Goal: Transaction & Acquisition: Purchase product/service

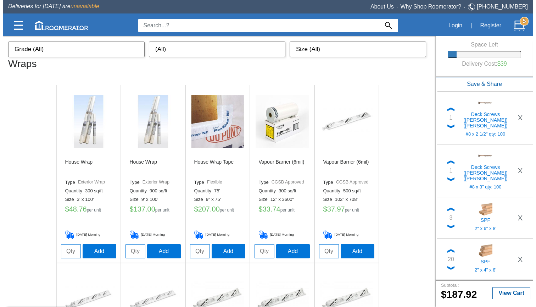
scroll to position [357, 0]
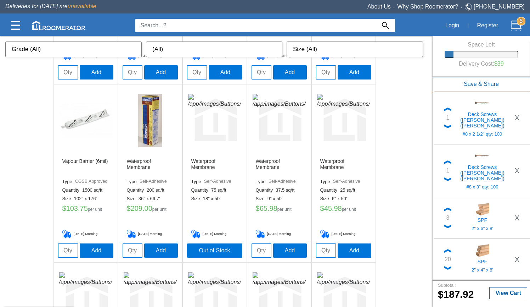
click at [13, 24] on img at bounding box center [15, 25] width 9 height 9
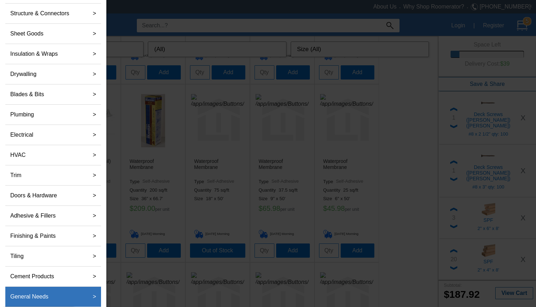
scroll to position [92, 0]
click at [38, 296] on label "General Needs" at bounding box center [29, 296] width 44 height 14
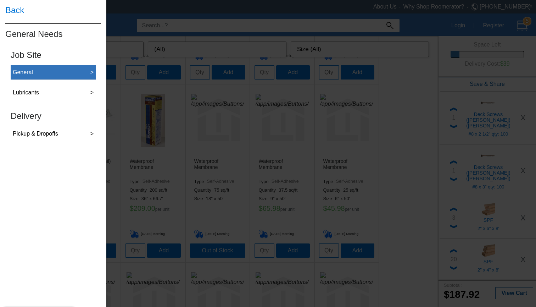
click at [63, 69] on button "General >" at bounding box center [53, 72] width 85 height 15
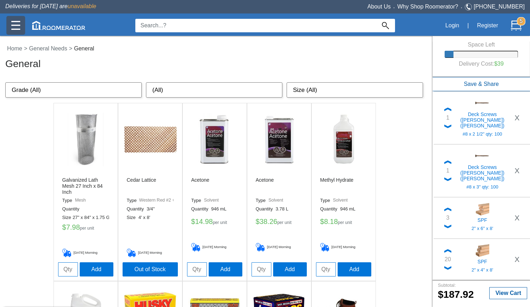
click at [14, 29] on img at bounding box center [15, 25] width 9 height 9
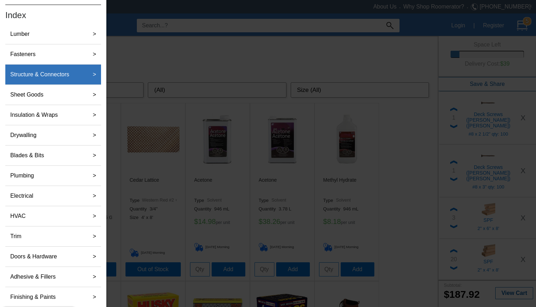
scroll to position [32, 0]
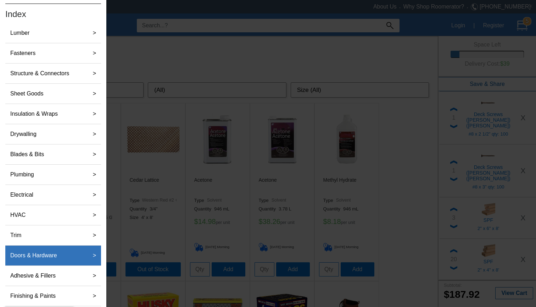
click at [47, 252] on label "Doors & Hardware" at bounding box center [33, 255] width 52 height 14
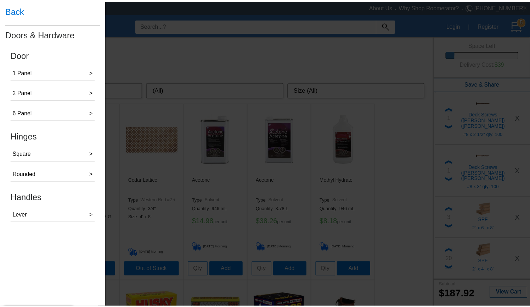
scroll to position [0, 0]
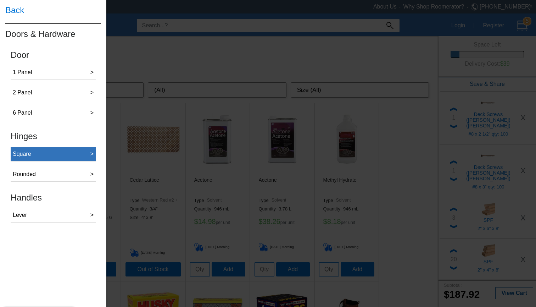
click at [39, 154] on button "Square >" at bounding box center [53, 154] width 85 height 15
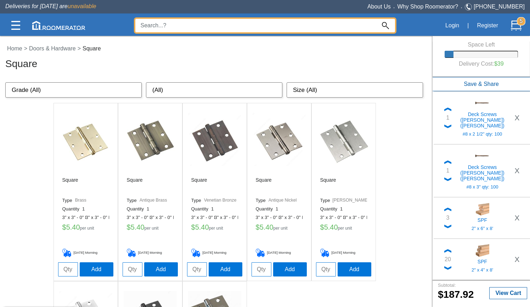
click at [210, 27] on input at bounding box center [255, 25] width 241 height 13
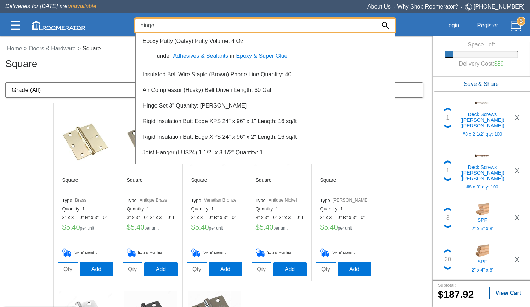
type input "hinge"
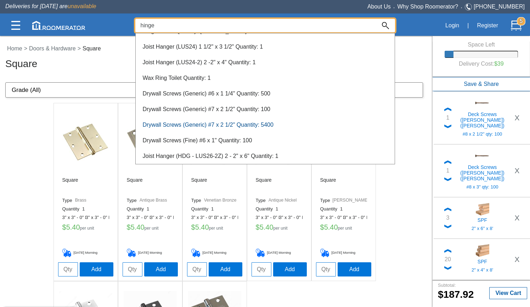
scroll to position [43, 0]
click at [52, 176] on div at bounding box center [265, 170] width 530 height 271
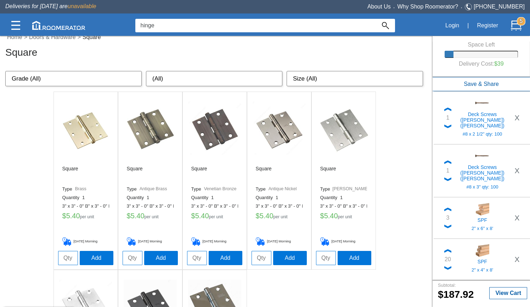
scroll to position [10, 0]
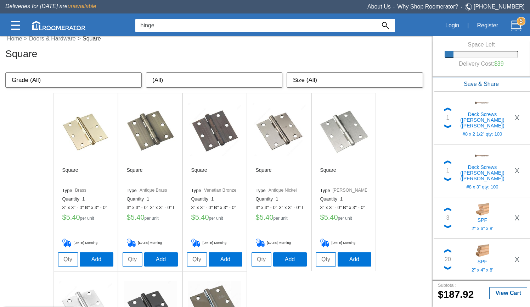
click at [190, 259] on input "tel" at bounding box center [197, 259] width 20 height 14
type input "2"
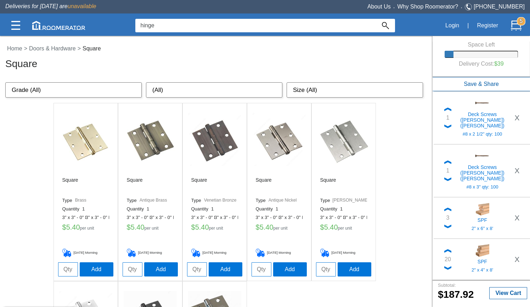
scroll to position [0, 0]
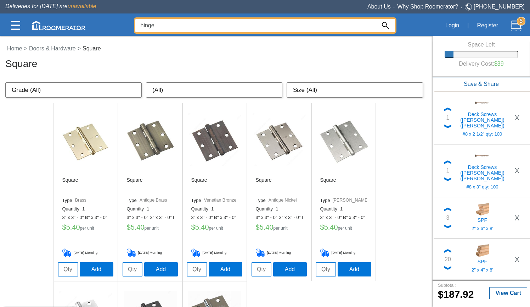
click at [248, 23] on input "hinge" at bounding box center [255, 25] width 241 height 13
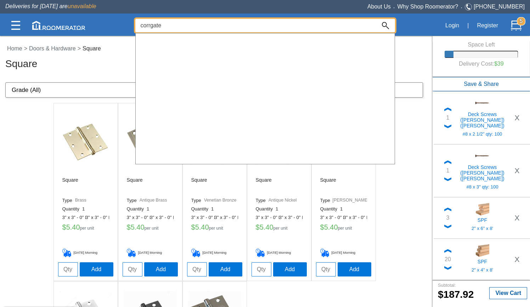
click at [229, 22] on input "corrgate" at bounding box center [255, 25] width 241 height 13
click at [217, 30] on input "corrgate" at bounding box center [255, 25] width 241 height 13
click at [150, 24] on input "corrgated" at bounding box center [255, 25] width 241 height 13
click at [284, 24] on input "corrugated" at bounding box center [255, 25] width 241 height 13
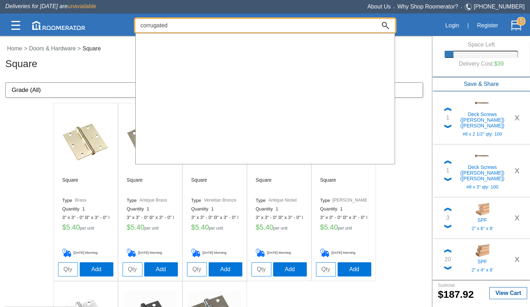
click at [284, 24] on input "corrugated" at bounding box center [255, 25] width 241 height 13
type input "roofing"
click at [388, 25] on img at bounding box center [385, 25] width 7 height 7
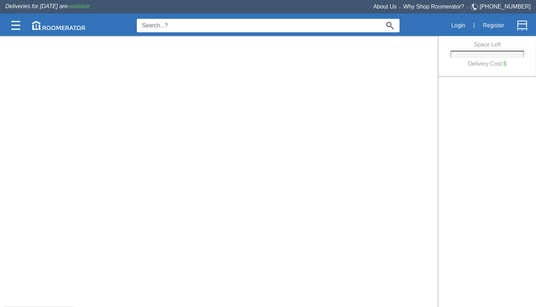
click at [290, 23] on input at bounding box center [258, 25] width 243 height 13
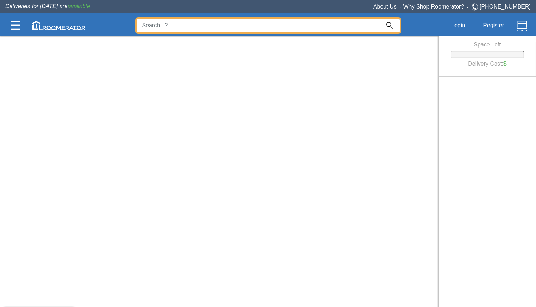
click at [275, 27] on input at bounding box center [258, 25] width 243 height 13
type input "corrugated"
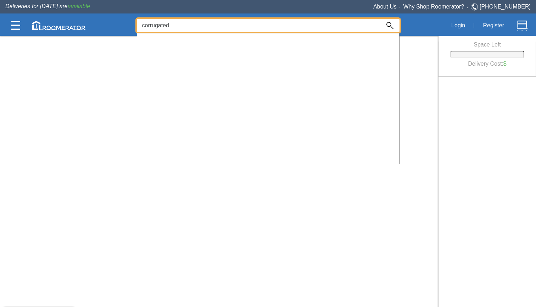
click at [425, 43] on div at bounding box center [268, 170] width 536 height 271
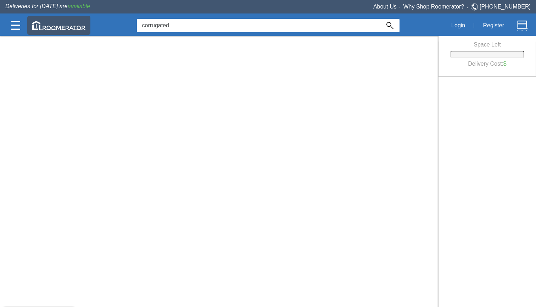
click at [64, 28] on img at bounding box center [58, 25] width 53 height 9
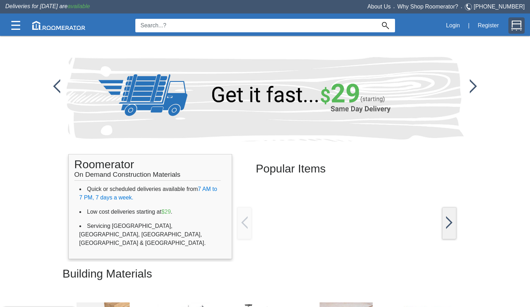
click at [516, 23] on img at bounding box center [516, 25] width 11 height 11
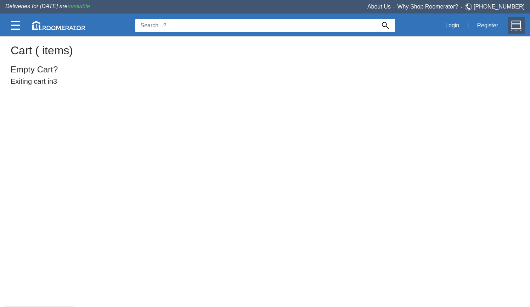
click at [27, 82] on h5 "Exiting cart in 3" at bounding box center [265, 82] width 509 height 11
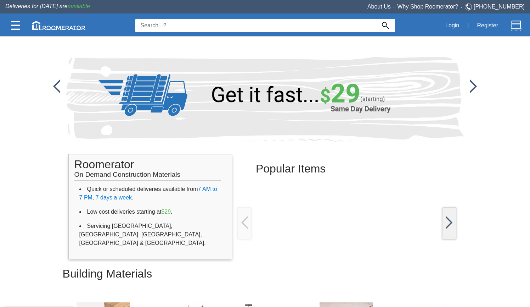
click at [218, 23] on input at bounding box center [255, 25] width 241 height 13
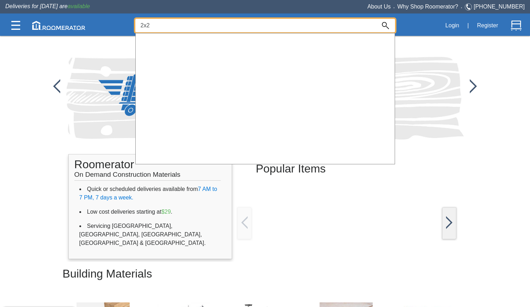
click at [218, 27] on input "2x2" at bounding box center [255, 25] width 241 height 13
type input "corrugated roofing"
click at [19, 27] on img at bounding box center [15, 25] width 9 height 9
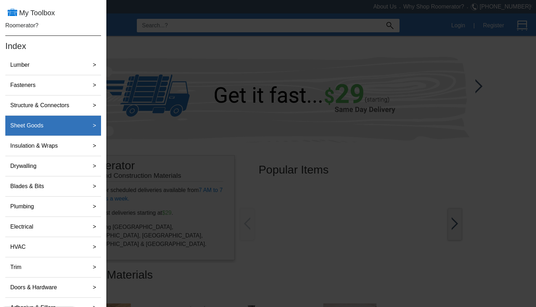
click at [67, 131] on div "Sheet Goods" at bounding box center [45, 125] width 76 height 14
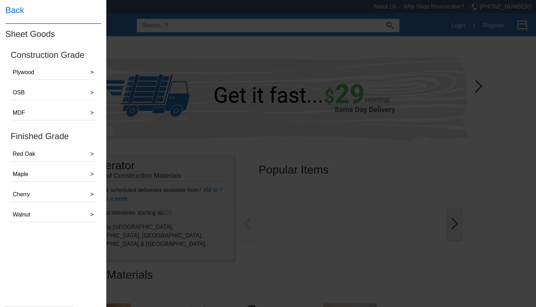
click at [15, 11] on h4 "Back" at bounding box center [53, 10] width 96 height 21
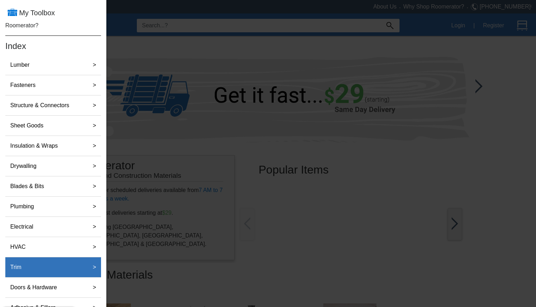
click at [87, 270] on div ">" at bounding box center [91, 267] width 15 height 14
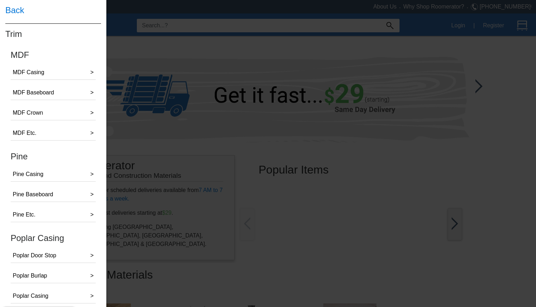
scroll to position [1, 0]
click at [19, 12] on h4 "Back" at bounding box center [53, 9] width 96 height 21
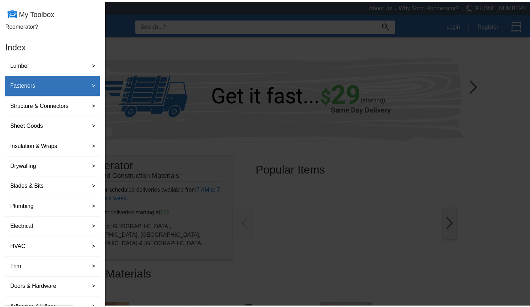
scroll to position [0, 0]
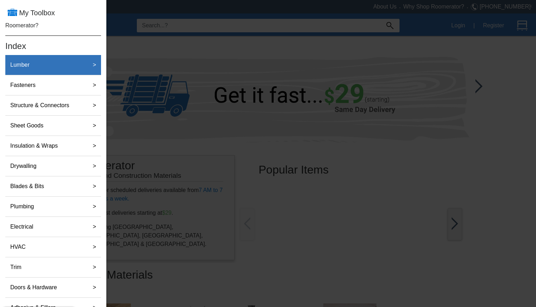
click at [71, 63] on div "Lumber" at bounding box center [45, 65] width 76 height 14
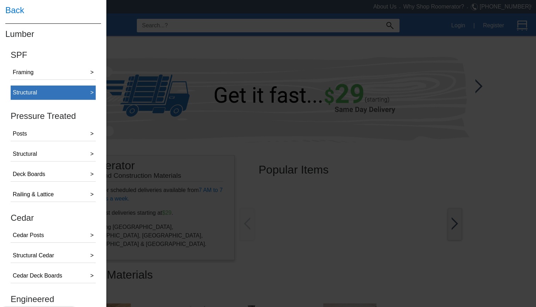
click at [60, 88] on button "Structural >" at bounding box center [53, 92] width 85 height 15
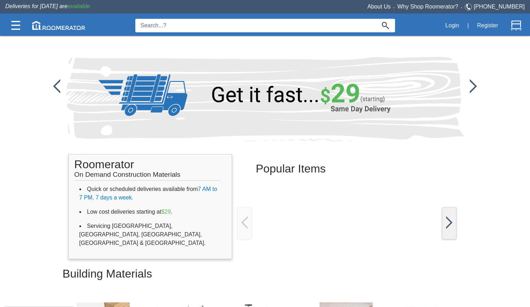
click at [71, 9] on span "available" at bounding box center [79, 6] width 22 height 6
click at [95, 24] on div at bounding box center [70, 25] width 130 height 21
click at [19, 24] on img at bounding box center [15, 25] width 9 height 9
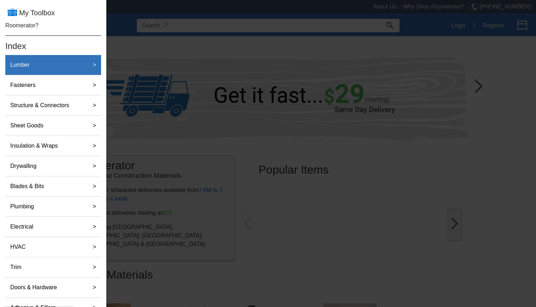
click at [29, 67] on label "Lumber" at bounding box center [19, 65] width 25 height 14
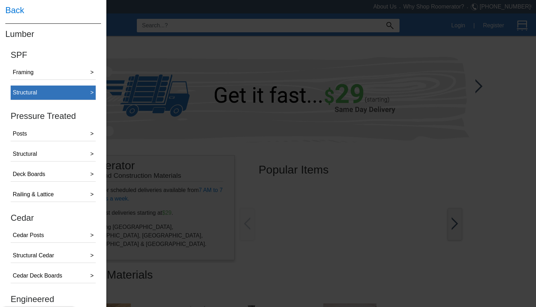
click at [60, 87] on button "Structural >" at bounding box center [53, 92] width 85 height 15
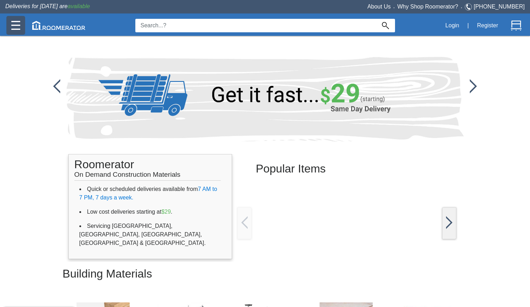
click at [14, 29] on img at bounding box center [15, 25] width 9 height 9
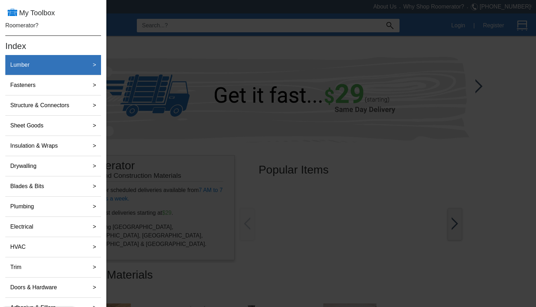
click at [29, 63] on label "Lumber" at bounding box center [19, 65] width 25 height 14
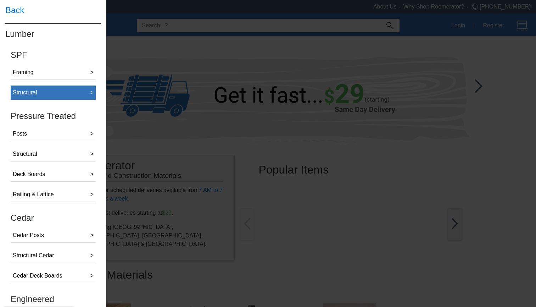
click at [72, 90] on button "Structural >" at bounding box center [53, 92] width 85 height 15
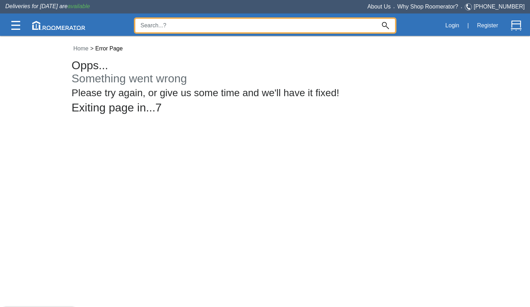
click at [144, 27] on input at bounding box center [255, 25] width 241 height 13
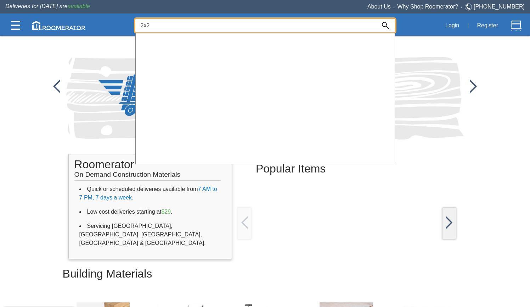
type input "2x2"
click at [265, 194] on div at bounding box center [265, 170] width 530 height 271
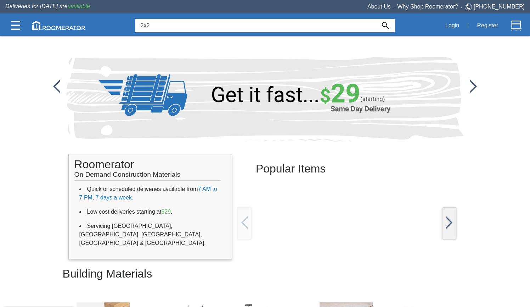
click at [450, 216] on img at bounding box center [449, 222] width 6 height 13
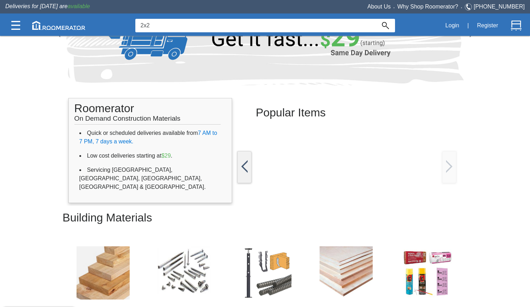
scroll to position [89, 0]
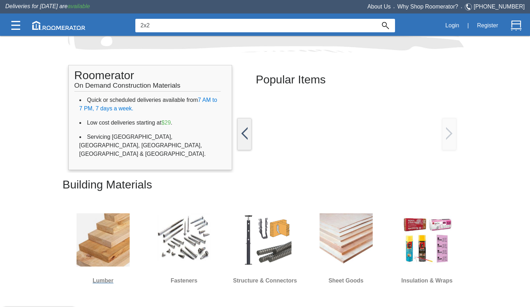
click at [105, 242] on img at bounding box center [103, 239] width 53 height 53
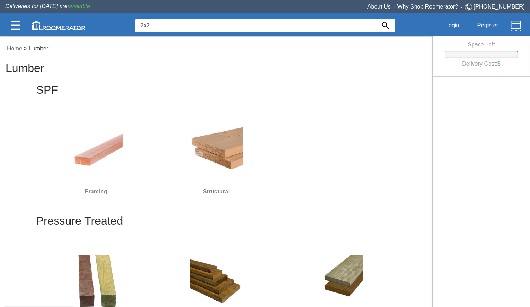
click at [222, 190] on h6 "Structural" at bounding box center [216, 191] width 114 height 9
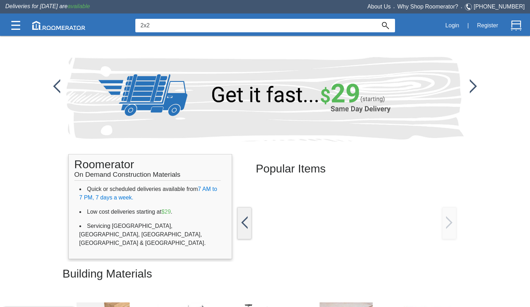
click at [249, 234] on div at bounding box center [244, 223] width 14 height 32
click at [456, 235] on div at bounding box center [449, 223] width 14 height 32
click at [474, 91] on img at bounding box center [473, 86] width 7 height 14
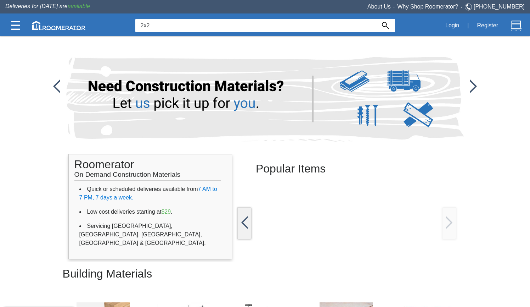
click at [474, 91] on img at bounding box center [473, 86] width 7 height 14
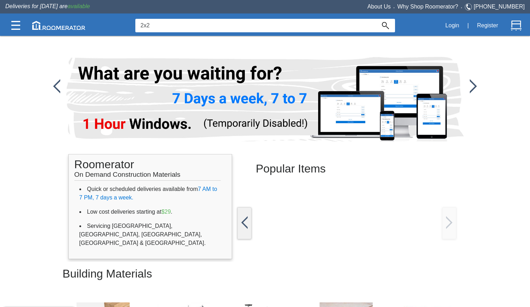
click at [474, 91] on img at bounding box center [473, 86] width 7 height 14
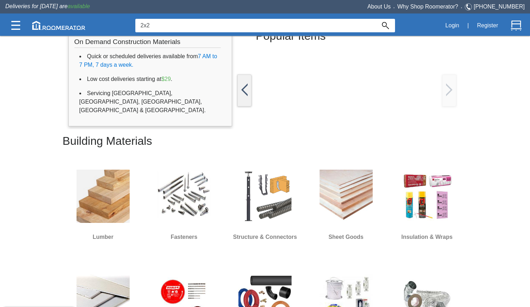
scroll to position [136, 0]
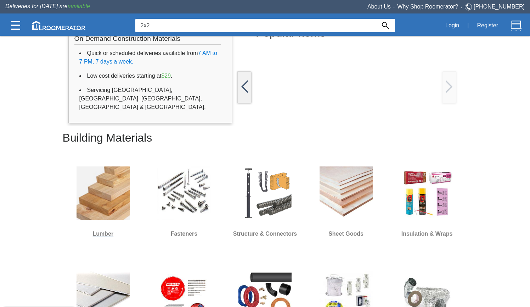
click at [102, 232] on h6 "Lumber" at bounding box center [103, 233] width 53 height 9
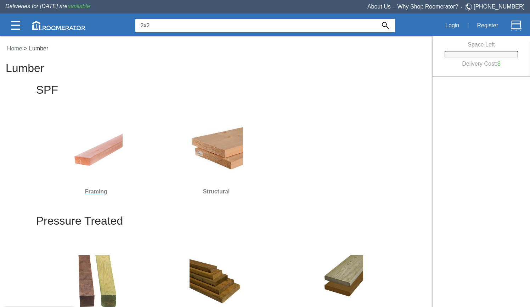
click at [104, 160] on img at bounding box center [95, 150] width 53 height 53
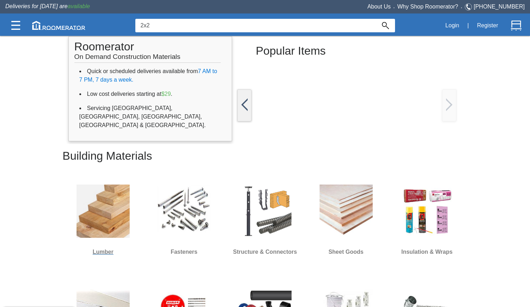
scroll to position [118, 0]
click at [248, 238] on div at bounding box center [265, 211] width 64 height 64
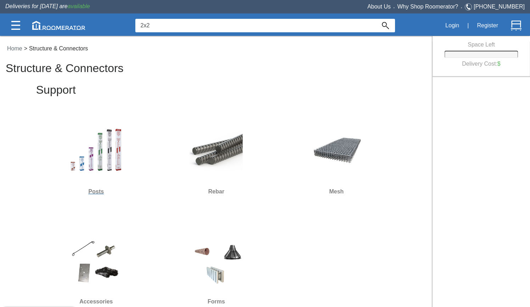
click at [114, 130] on div at bounding box center [95, 150] width 53 height 53
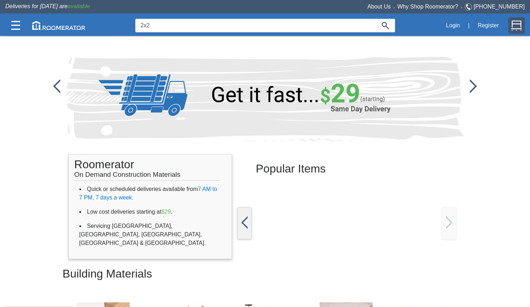
click at [512, 28] on img at bounding box center [516, 25] width 11 height 11
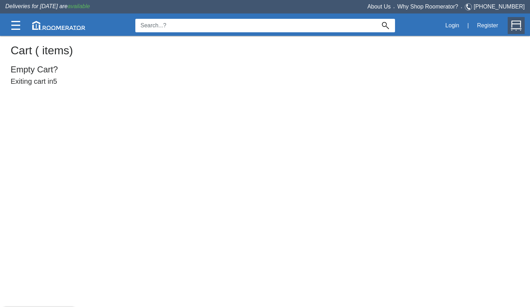
click at [47, 81] on h5 "Exiting cart in 5" at bounding box center [265, 82] width 509 height 11
click at [52, 69] on h4 "Empty Cart?" at bounding box center [265, 69] width 509 height 9
click at [83, 8] on span "available" at bounding box center [79, 6] width 22 height 6
click at [391, 8] on link "About Us" at bounding box center [379, 7] width 23 height 6
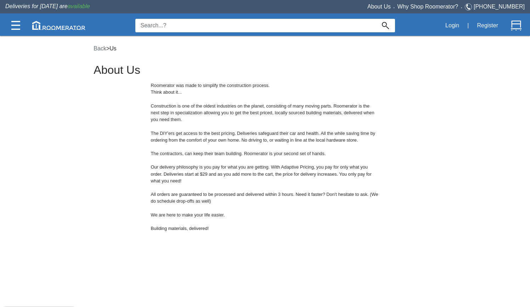
click at [437, 10] on div "About Us • Why Shop Roomerator? • 647-476-8337" at bounding box center [397, 6] width 265 height 9
click at [444, 3] on div "About Us • Why Shop Roomerator? • 647-476-8337" at bounding box center [397, 6] width 265 height 9
click at [445, 6] on link "Why Shop Roomerator?" at bounding box center [428, 7] width 61 height 6
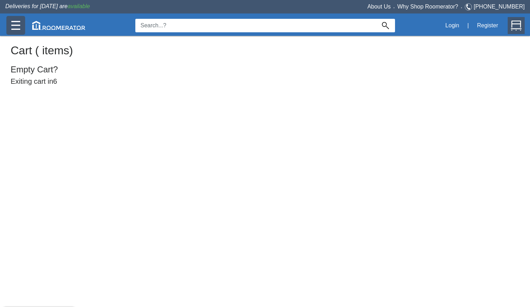
click at [14, 24] on img at bounding box center [15, 25] width 9 height 9
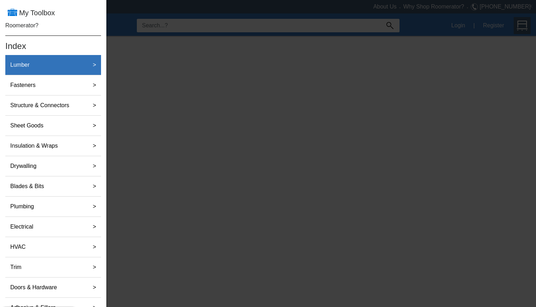
click at [33, 69] on div "Lumber" at bounding box center [45, 65] width 76 height 14
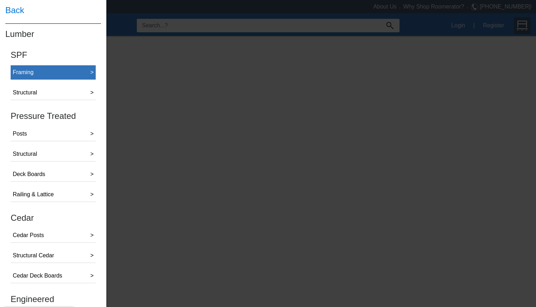
click at [74, 67] on button "Framing >" at bounding box center [53, 72] width 85 height 15
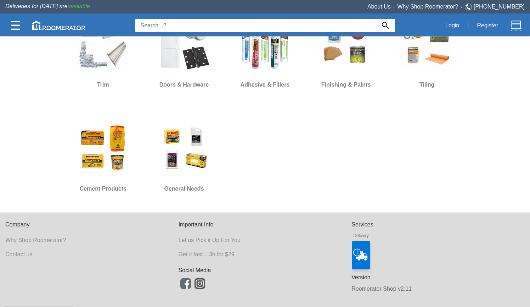
scroll to position [492, 0]
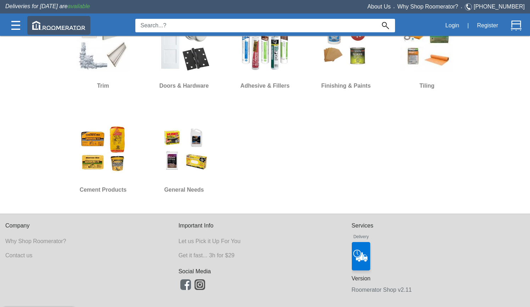
click at [74, 24] on img at bounding box center [58, 25] width 53 height 9
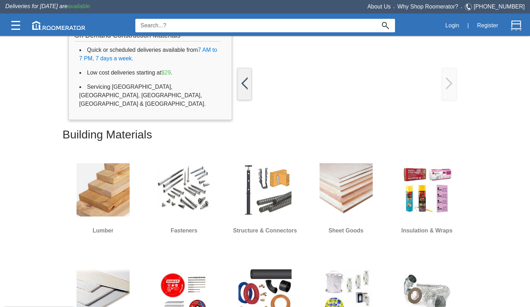
scroll to position [148, 0]
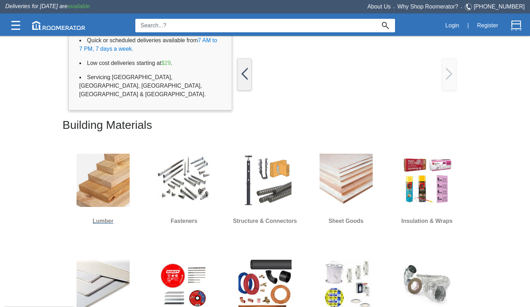
click at [95, 179] on img at bounding box center [103, 179] width 53 height 53
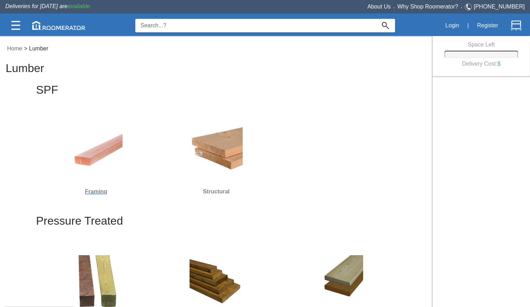
click at [91, 187] on h6 "Framing" at bounding box center [96, 191] width 114 height 9
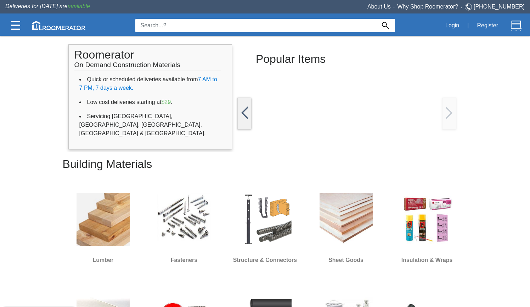
scroll to position [109, 0]
click at [101, 232] on img at bounding box center [103, 219] width 53 height 53
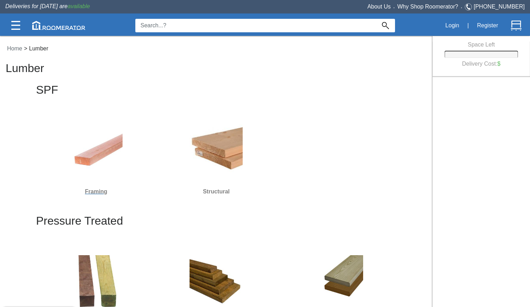
click at [86, 159] on img at bounding box center [95, 150] width 53 height 53
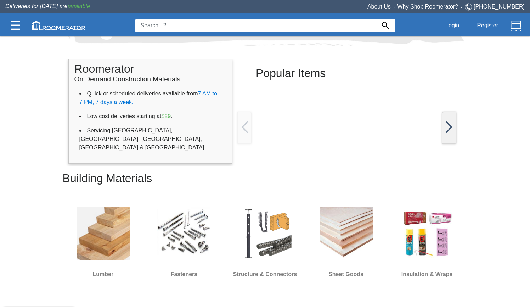
scroll to position [101, 0]
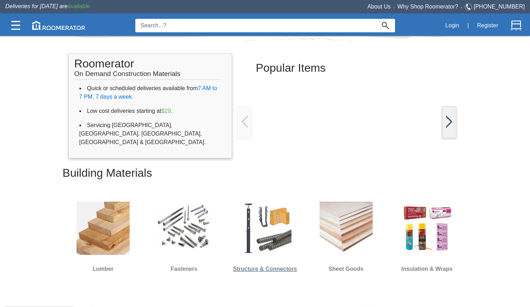
click at [267, 239] on img at bounding box center [265, 227] width 53 height 53
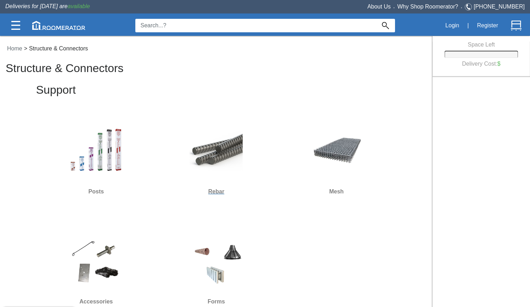
click at [225, 155] on link "Rebar" at bounding box center [216, 157] width 114 height 77
